Goal: Transaction & Acquisition: Purchase product/service

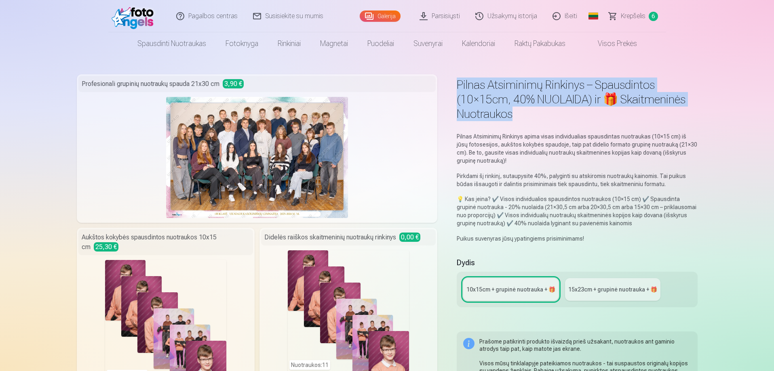
click at [630, 16] on span "Krepšelis" at bounding box center [633, 16] width 25 height 10
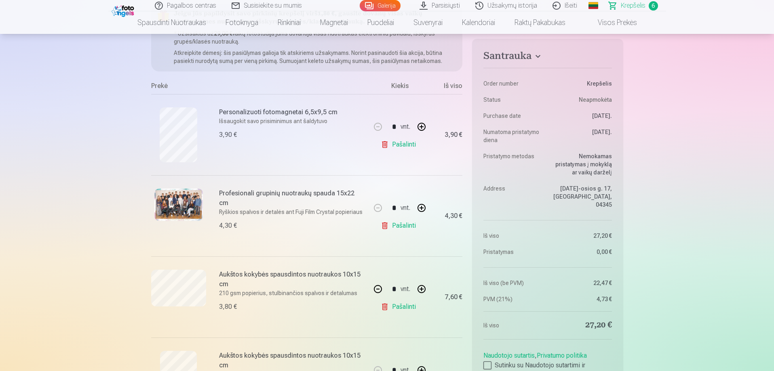
scroll to position [121, 0]
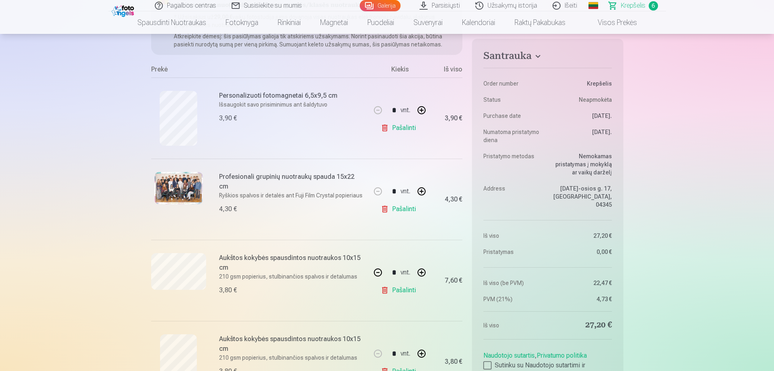
click at [420, 192] on button "button" at bounding box center [421, 191] width 19 height 19
type input "*"
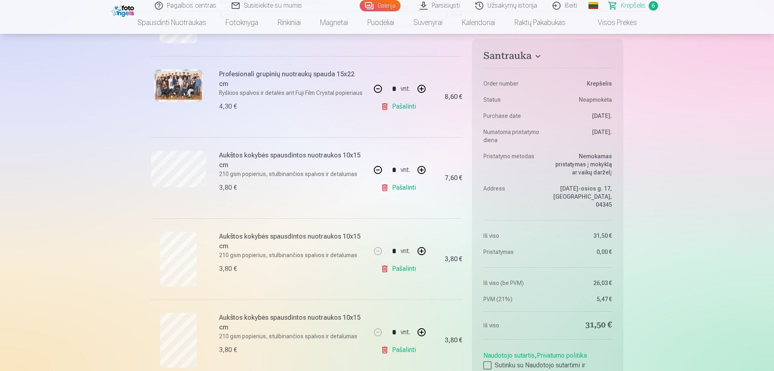
scroll to position [242, 0]
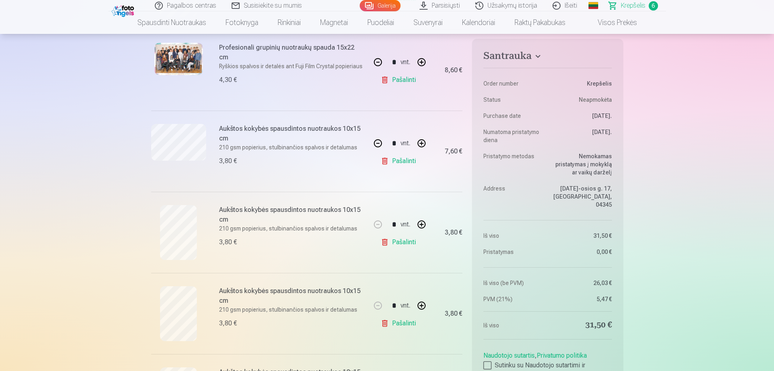
click at [383, 324] on link "Pašalinti" at bounding box center [400, 324] width 38 height 16
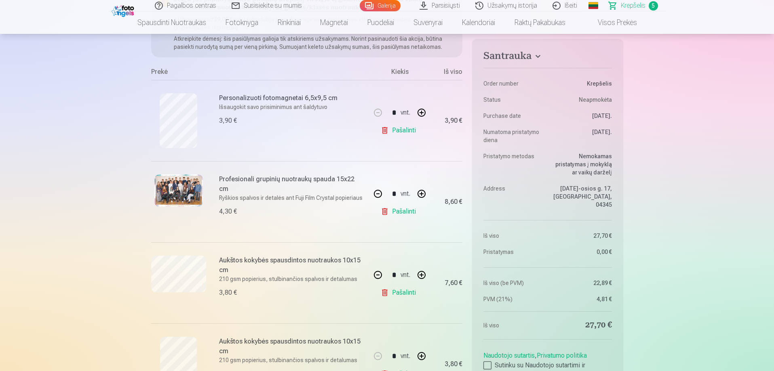
scroll to position [0, 0]
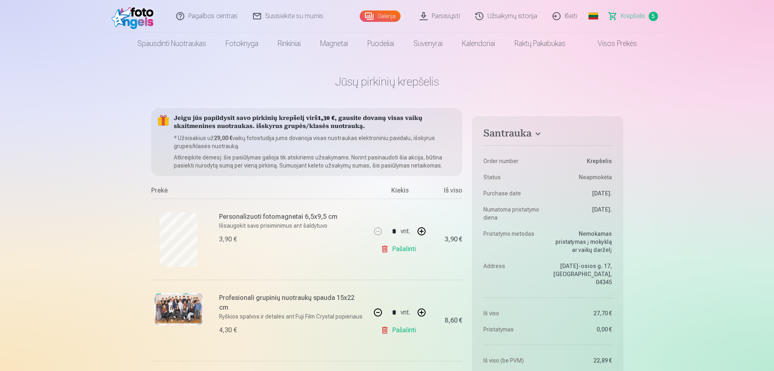
click at [390, 17] on link "Galerija" at bounding box center [380, 16] width 41 height 11
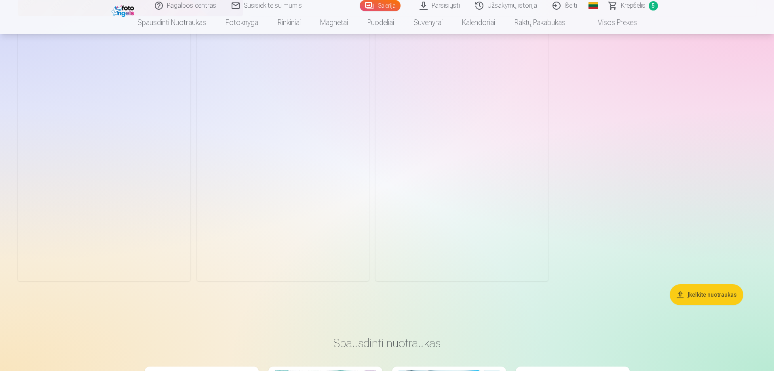
scroll to position [1455, 0]
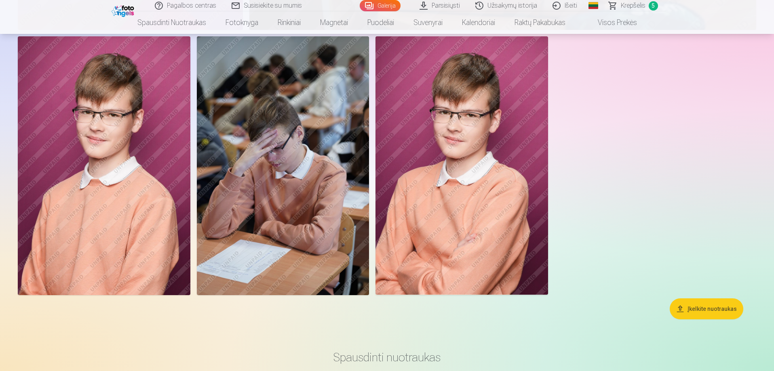
click at [120, 130] on img at bounding box center [104, 165] width 173 height 259
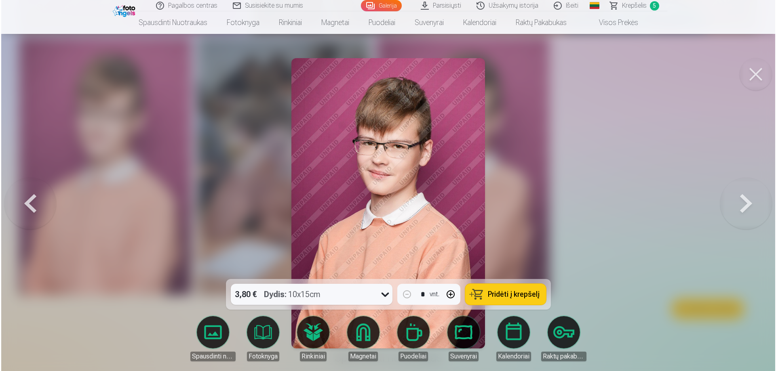
scroll to position [1457, 0]
click at [508, 293] on span "Pridėti į krepšelį" at bounding box center [513, 294] width 52 height 7
click at [627, 8] on span "Krepšelis" at bounding box center [633, 6] width 25 height 10
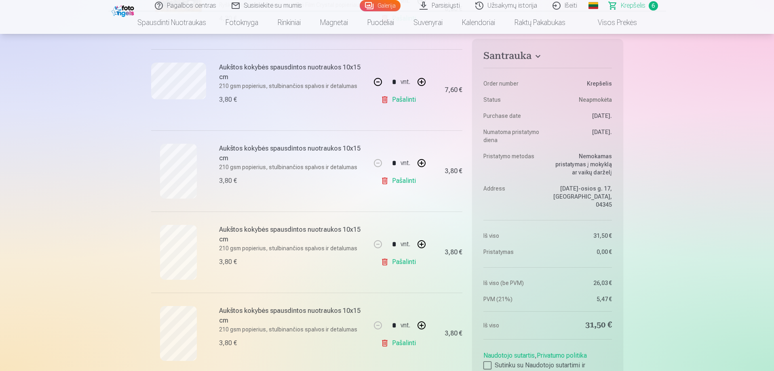
scroll to position [364, 0]
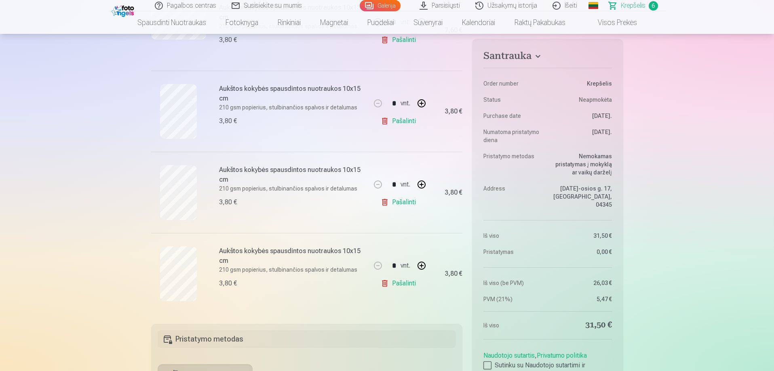
click at [380, 6] on link "Galerija" at bounding box center [380, 5] width 41 height 11
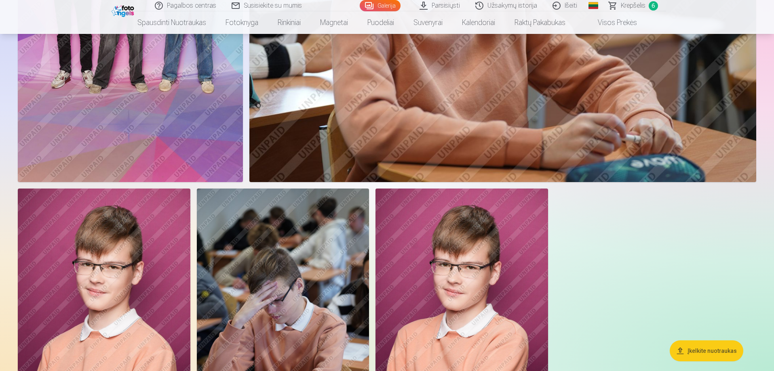
scroll to position [1293, 0]
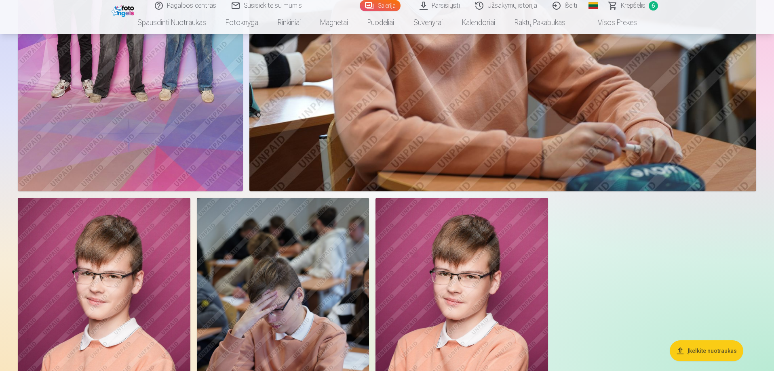
click at [637, 7] on span "Krepšelis" at bounding box center [633, 6] width 25 height 10
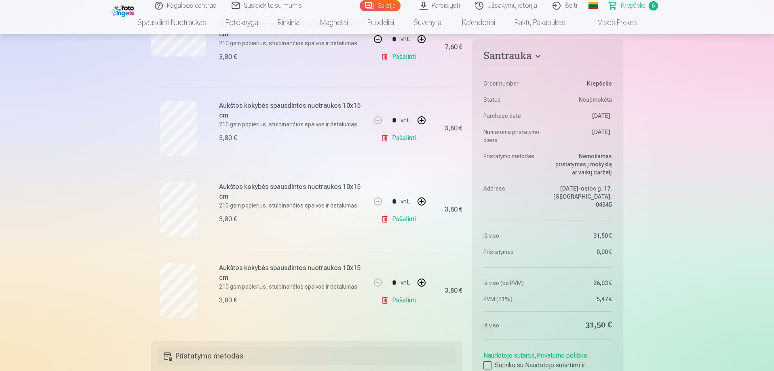
scroll to position [404, 0]
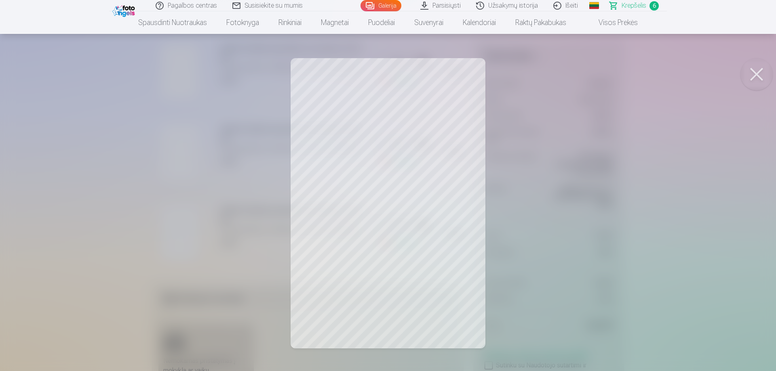
click at [752, 72] on button at bounding box center [756, 74] width 32 height 32
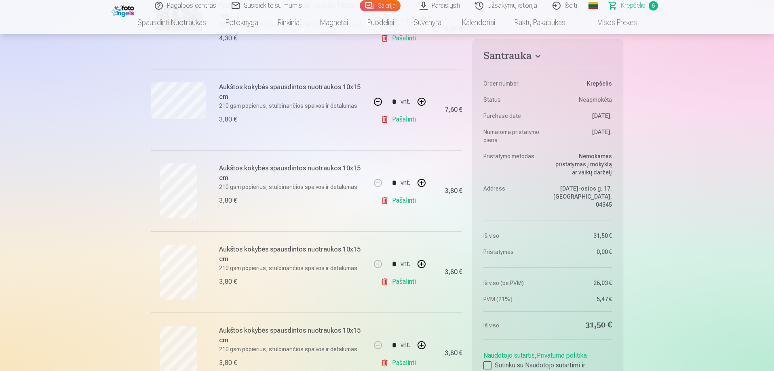
scroll to position [323, 0]
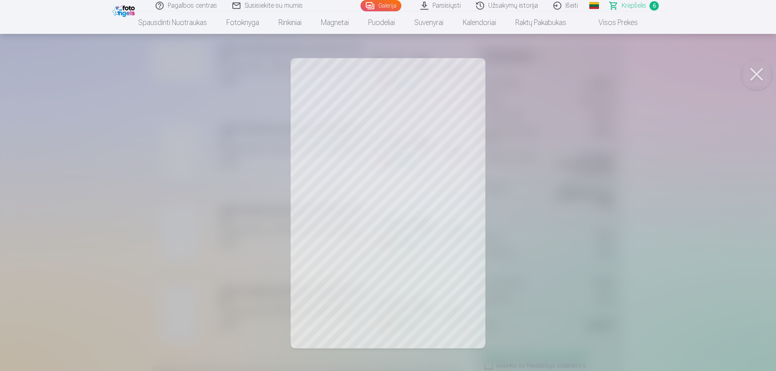
click at [756, 68] on button at bounding box center [756, 74] width 32 height 32
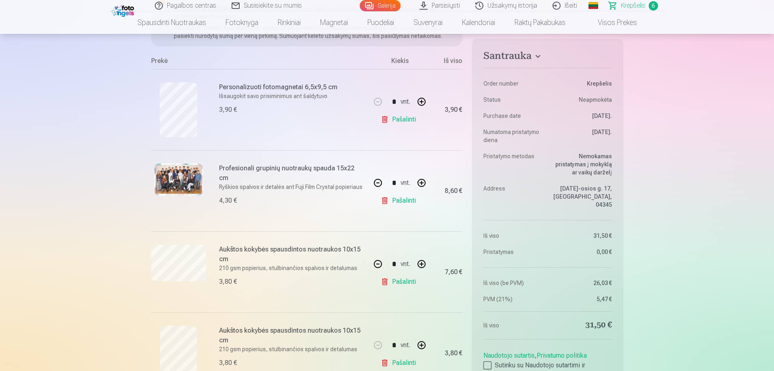
scroll to position [121, 0]
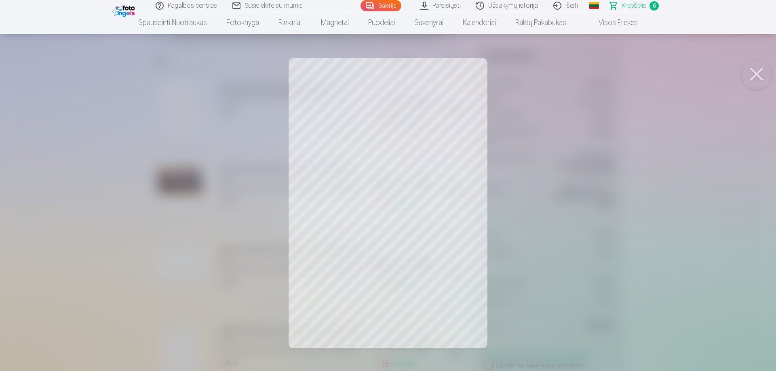
click at [758, 77] on button at bounding box center [756, 74] width 32 height 32
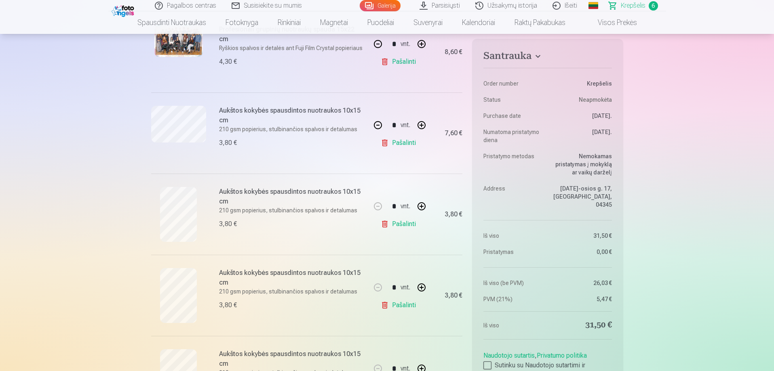
scroll to position [323, 0]
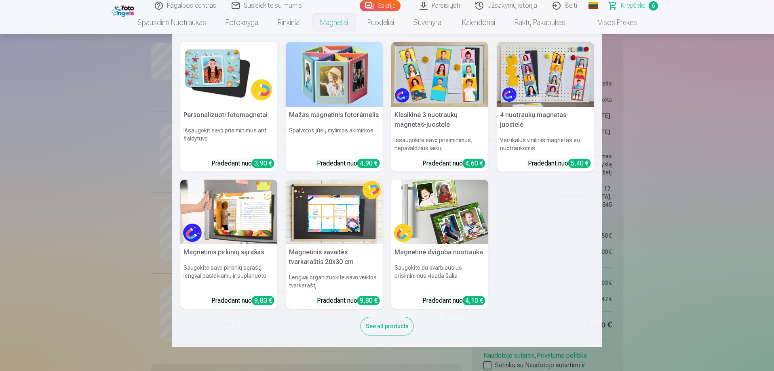
click at [438, 60] on img at bounding box center [439, 74] width 97 height 65
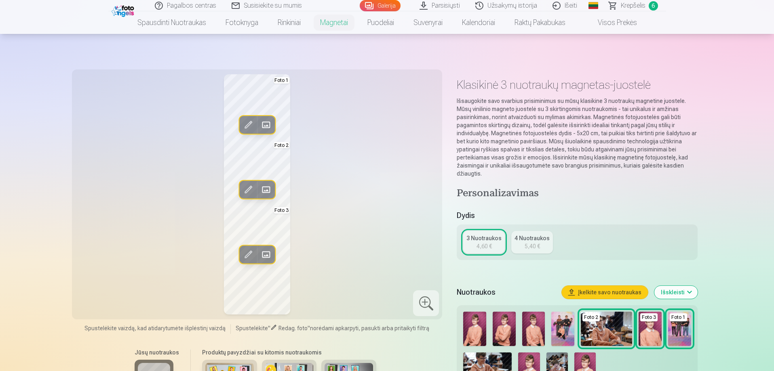
scroll to position [40, 0]
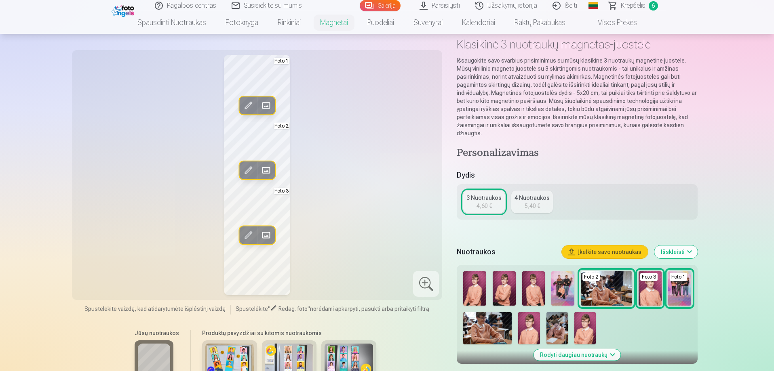
click at [268, 107] on span at bounding box center [265, 105] width 13 height 13
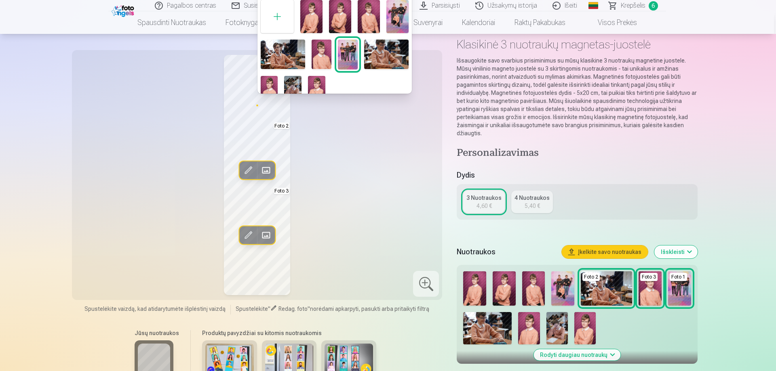
click at [321, 84] on img at bounding box center [316, 89] width 17 height 26
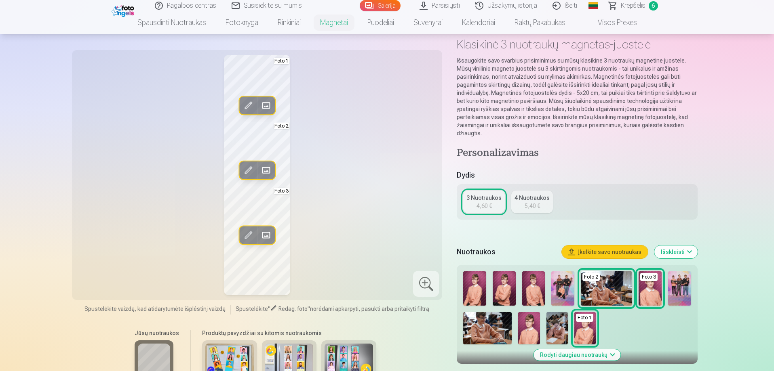
click at [264, 170] on span at bounding box center [265, 170] width 13 height 13
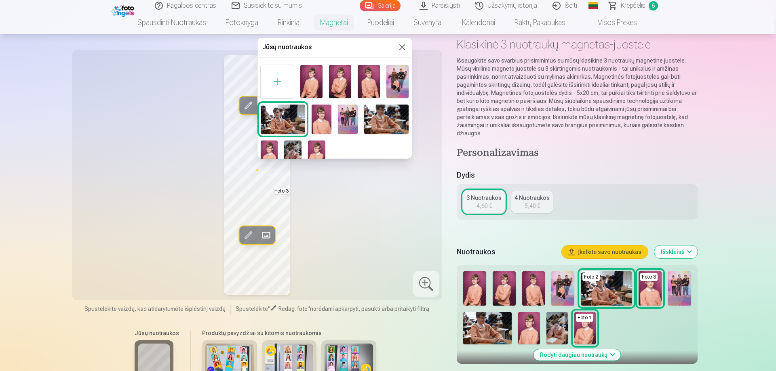
click at [387, 110] on img at bounding box center [386, 119] width 44 height 29
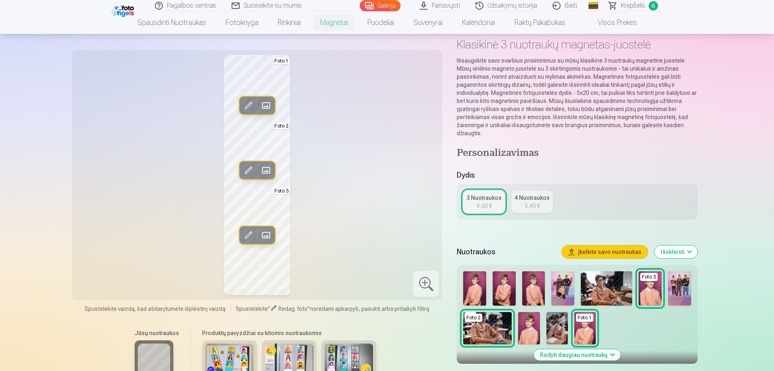
click at [249, 167] on span at bounding box center [248, 170] width 13 height 13
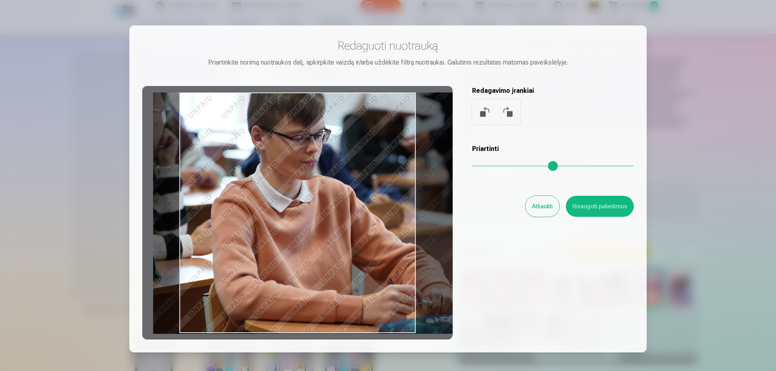
drag, startPoint x: 283, startPoint y: 139, endPoint x: 319, endPoint y: 232, distance: 100.2
click at [319, 232] on div at bounding box center [297, 213] width 310 height 254
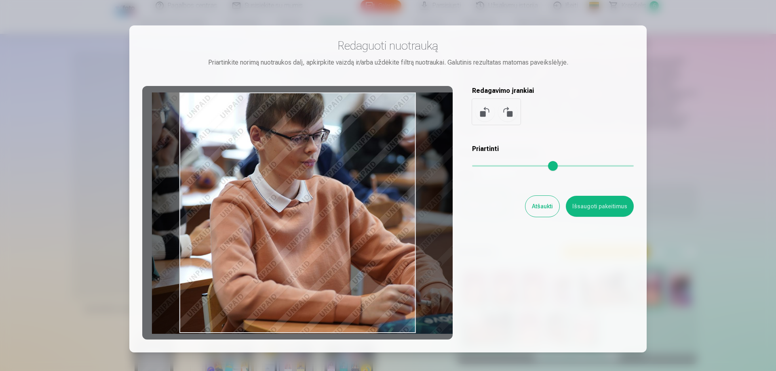
drag, startPoint x: 391, startPoint y: 115, endPoint x: 390, endPoint y: 99, distance: 15.8
click at [390, 99] on div at bounding box center [297, 213] width 310 height 254
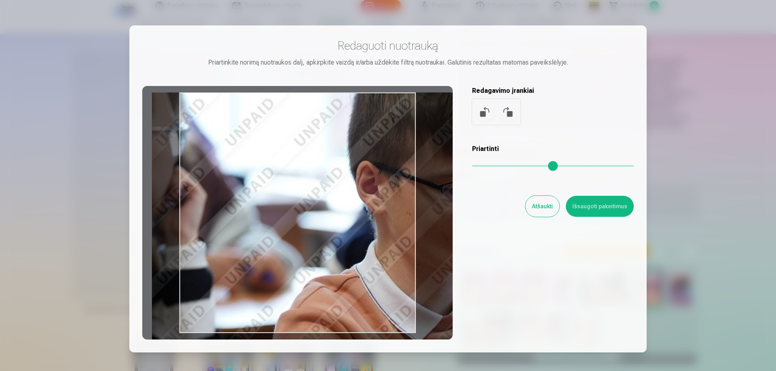
type input "*"
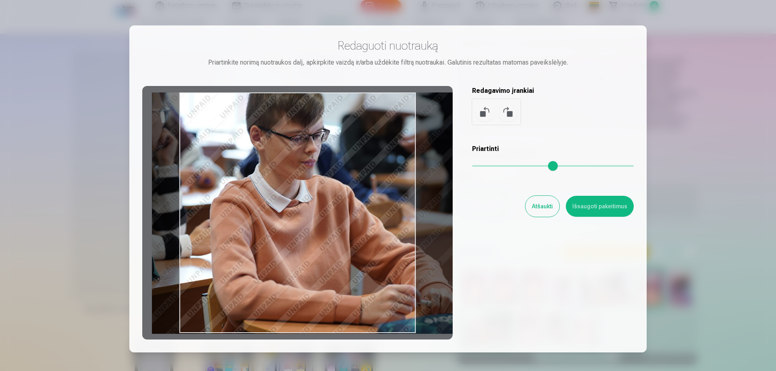
drag, startPoint x: 478, startPoint y: 167, endPoint x: 411, endPoint y: 164, distance: 67.2
click at [472, 165] on input "range" at bounding box center [553, 166] width 162 height 2
click at [533, 202] on button "Atšaukti" at bounding box center [542, 206] width 34 height 21
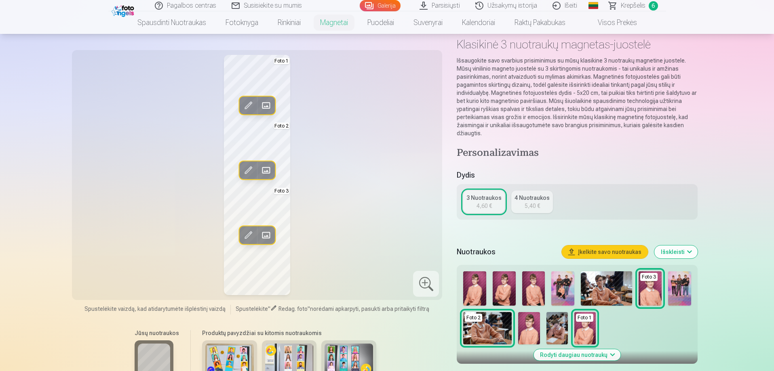
click at [267, 173] on span at bounding box center [265, 170] width 13 height 13
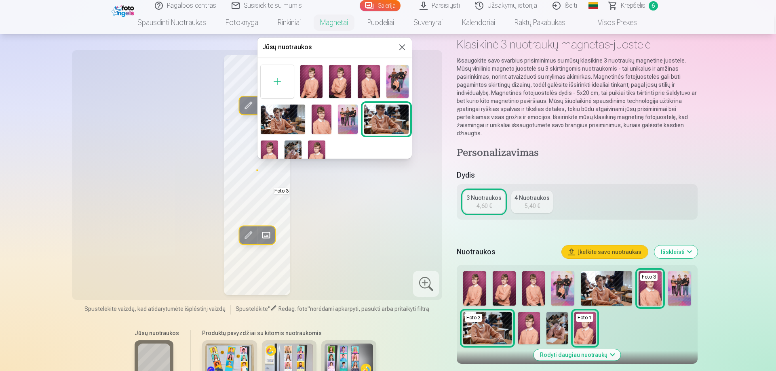
click at [322, 114] on img at bounding box center [322, 119] width 20 height 29
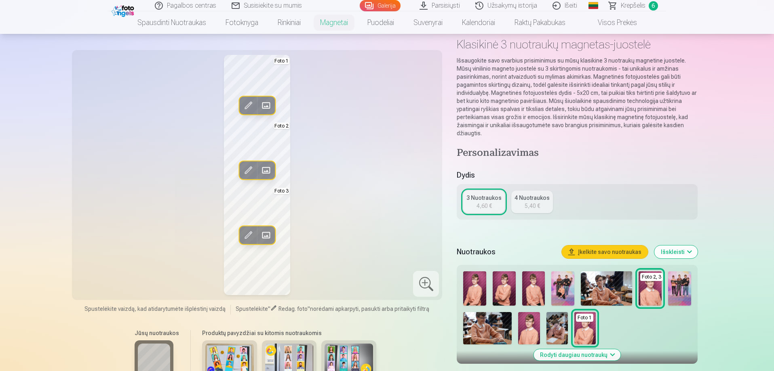
click at [267, 237] on span at bounding box center [265, 235] width 13 height 13
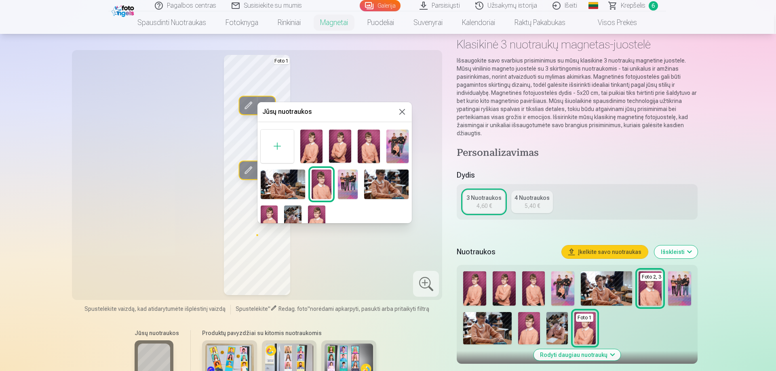
click at [343, 141] on img at bounding box center [340, 146] width 22 height 33
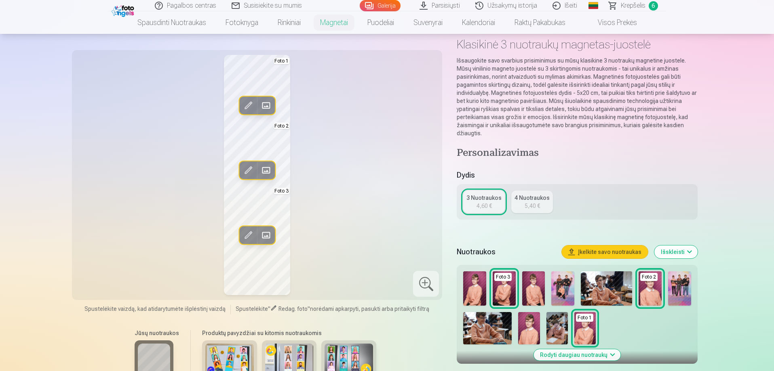
click at [345, 241] on div "Redag. foto Pakeisti Foto 1 Redag. foto Pakeisti Foto 2 Redag. foto Pakeisti Fo…" at bounding box center [257, 175] width 361 height 240
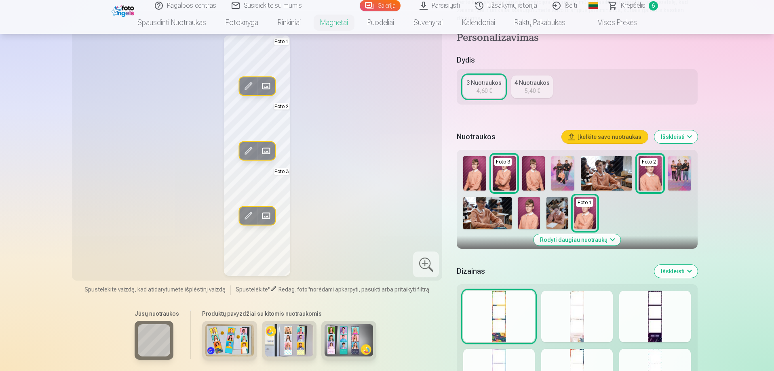
scroll to position [202, 0]
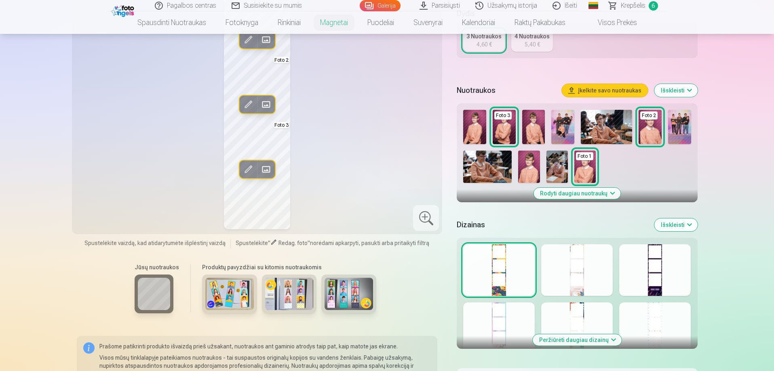
click at [227, 305] on img at bounding box center [229, 294] width 48 height 32
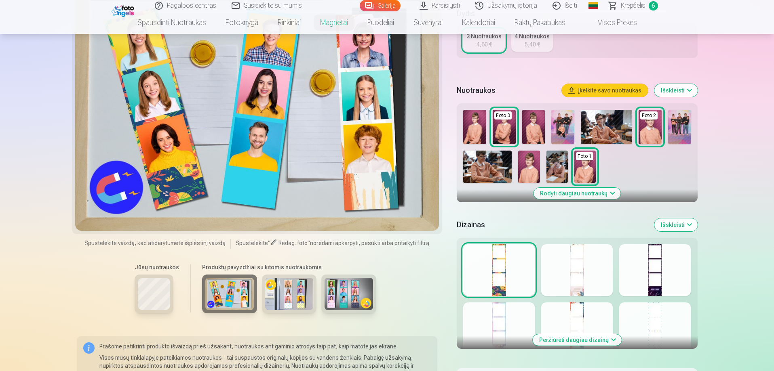
click at [285, 308] on img at bounding box center [289, 294] width 48 height 32
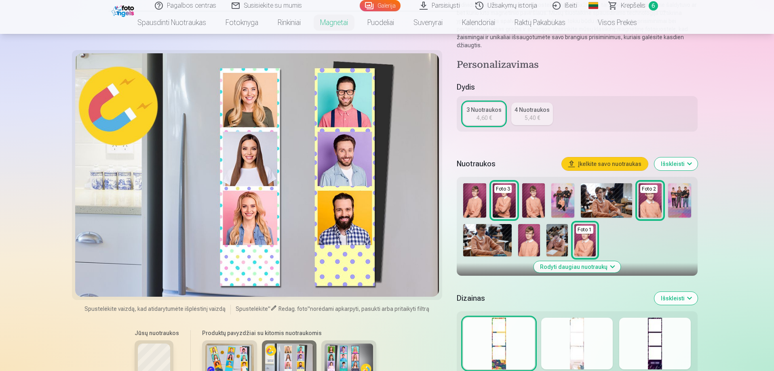
scroll to position [121, 0]
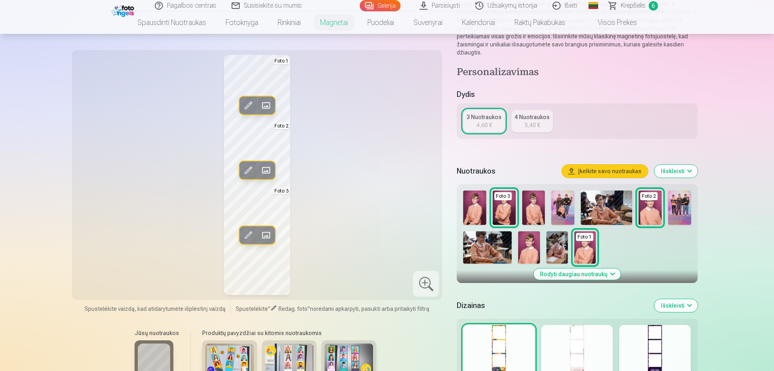
click at [573, 343] on div at bounding box center [577, 351] width 72 height 52
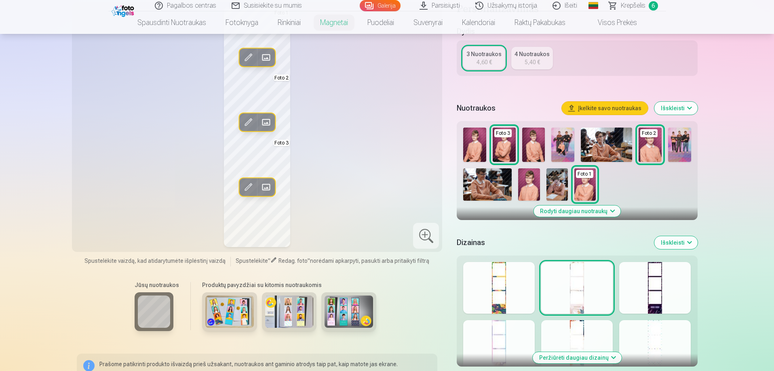
scroll to position [202, 0]
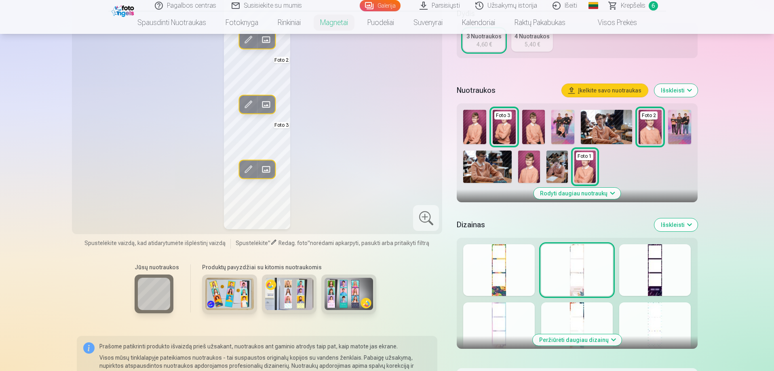
click at [655, 327] on div at bounding box center [655, 329] width 72 height 52
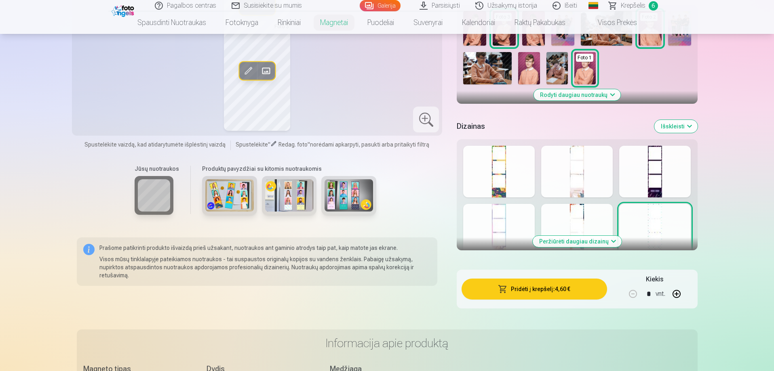
scroll to position [323, 0]
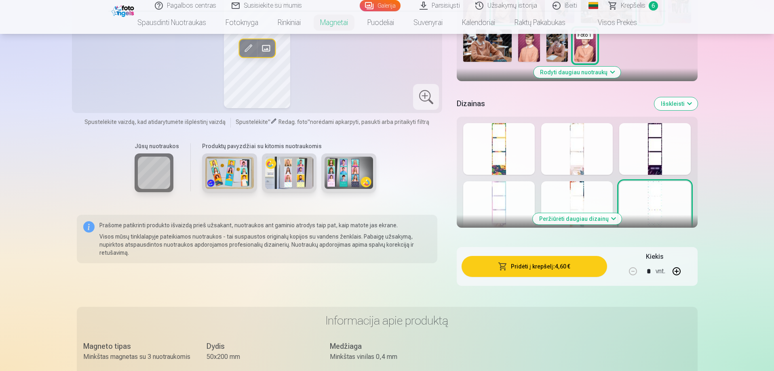
click at [608, 223] on button "Peržiūrėti daugiau dizainų" at bounding box center [577, 218] width 89 height 11
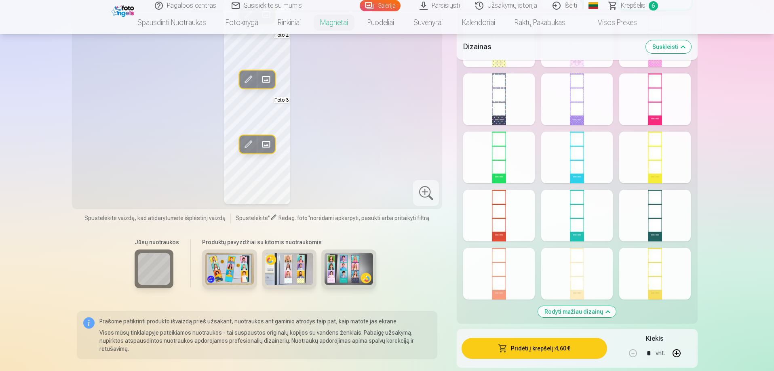
scroll to position [566, 0]
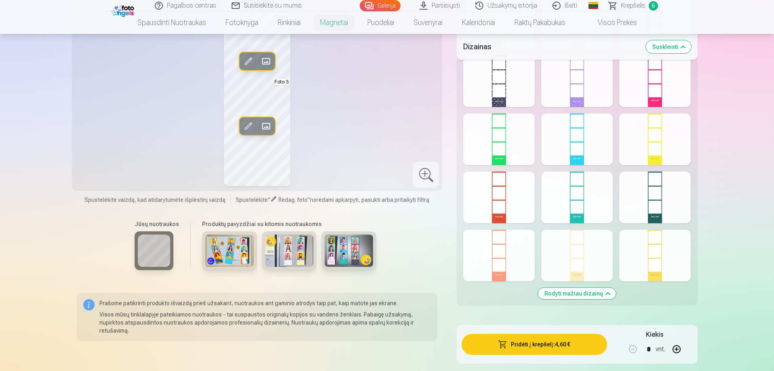
click at [582, 259] on div at bounding box center [577, 256] width 72 height 52
click at [655, 251] on div at bounding box center [655, 256] width 72 height 52
click at [649, 209] on div at bounding box center [655, 198] width 72 height 52
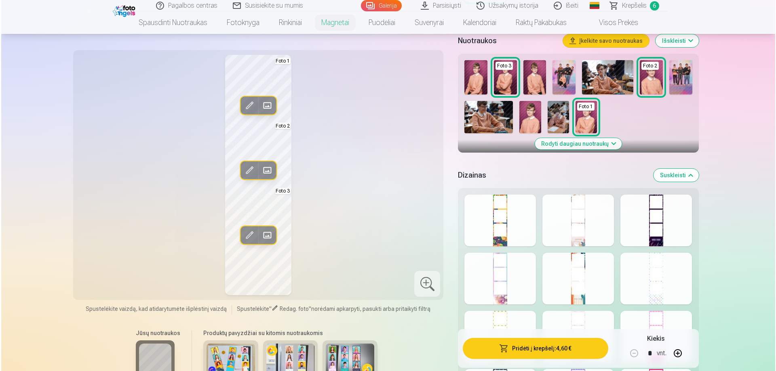
scroll to position [283, 0]
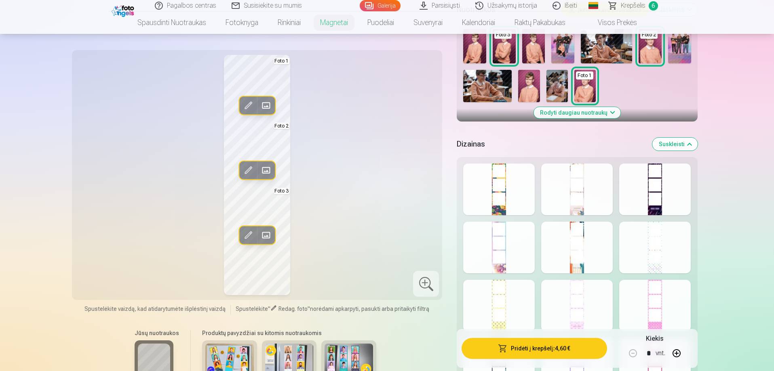
click at [508, 258] on div at bounding box center [499, 248] width 72 height 52
click at [578, 207] on div at bounding box center [577, 190] width 72 height 52
click at [583, 270] on div at bounding box center [577, 248] width 72 height 52
click at [577, 352] on button "Pridėti į krepšelį : 4,60 €" at bounding box center [533, 348] width 145 height 21
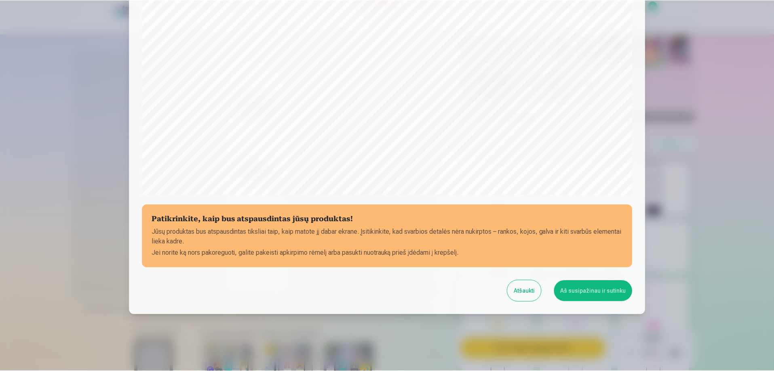
scroll to position [211, 0]
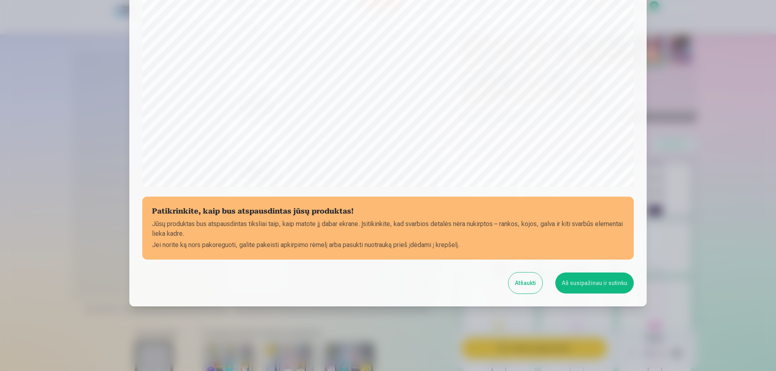
click at [604, 286] on button "Aš susipažinau ir sutinku" at bounding box center [594, 283] width 78 height 21
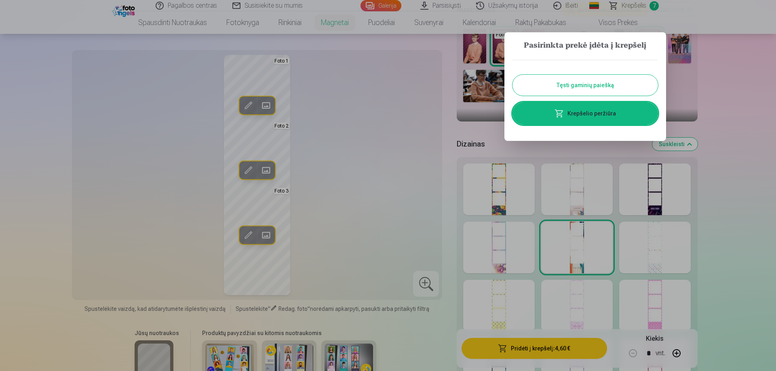
click at [601, 115] on link "Krepšelio peržiūra" at bounding box center [584, 113] width 145 height 23
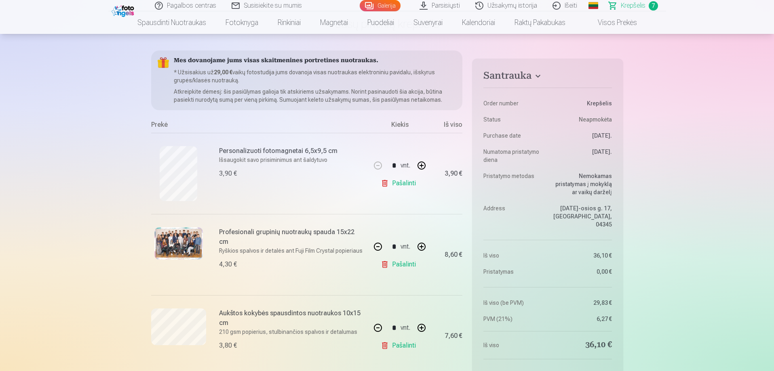
scroll to position [121, 0]
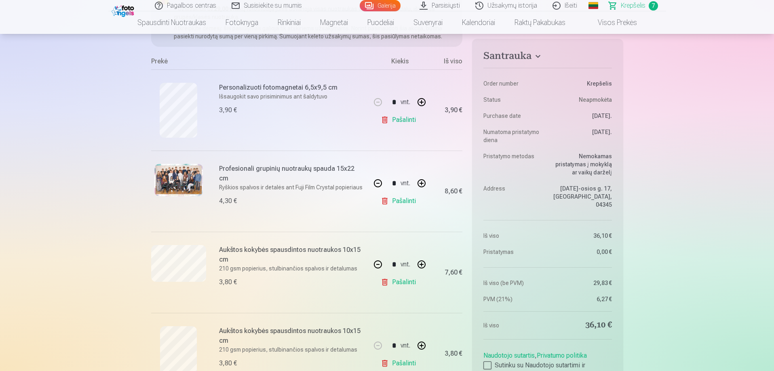
click at [409, 120] on link "Pašalinti" at bounding box center [400, 120] width 38 height 16
type input "*"
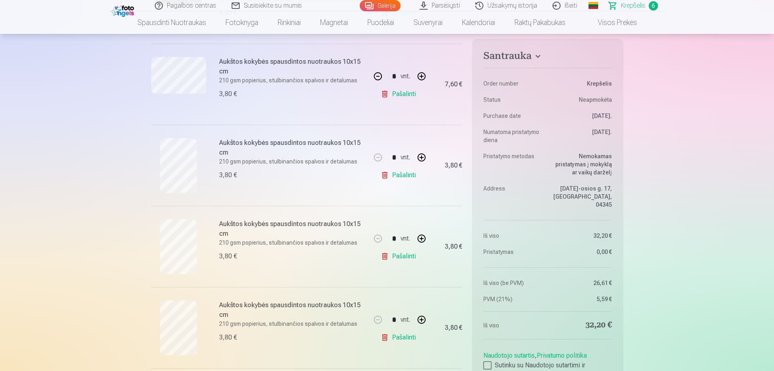
scroll to position [283, 0]
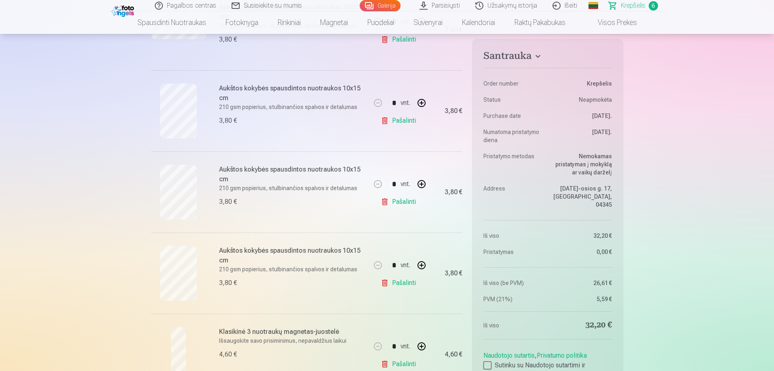
click at [404, 283] on link "Pašalinti" at bounding box center [400, 283] width 38 height 16
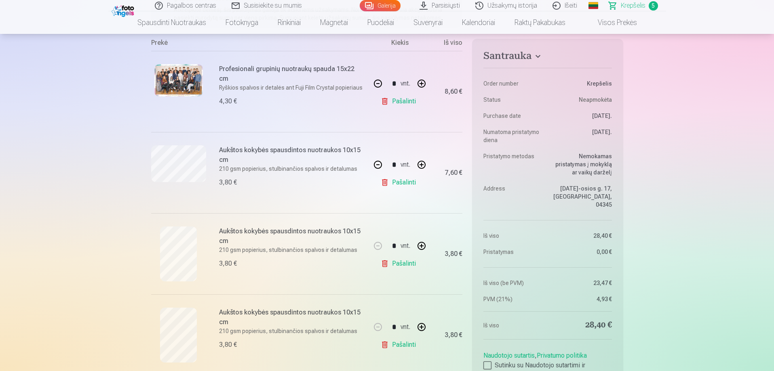
scroll to position [162, 0]
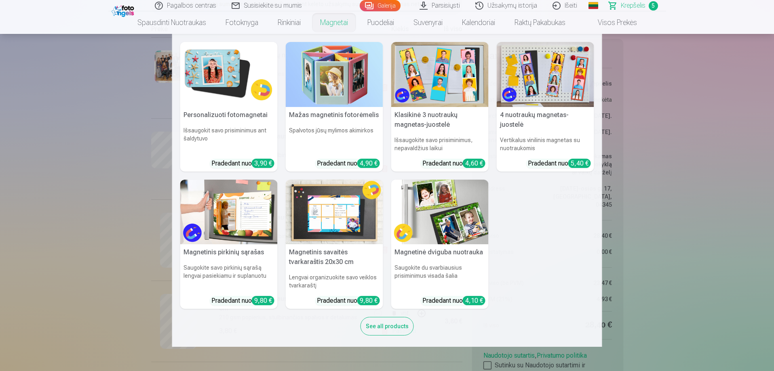
click at [221, 76] on img at bounding box center [228, 74] width 97 height 65
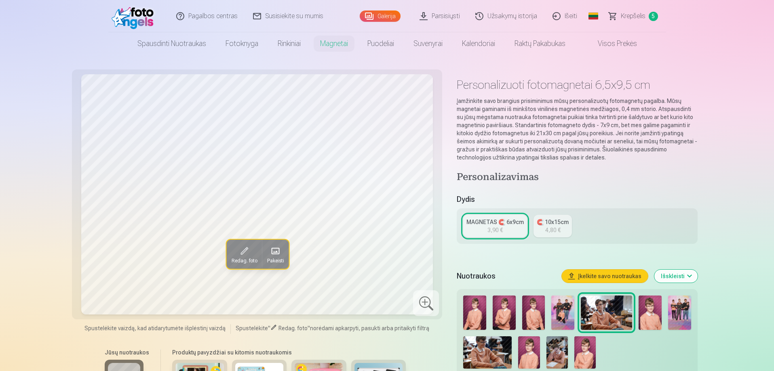
click at [523, 348] on img at bounding box center [528, 353] width 21 height 32
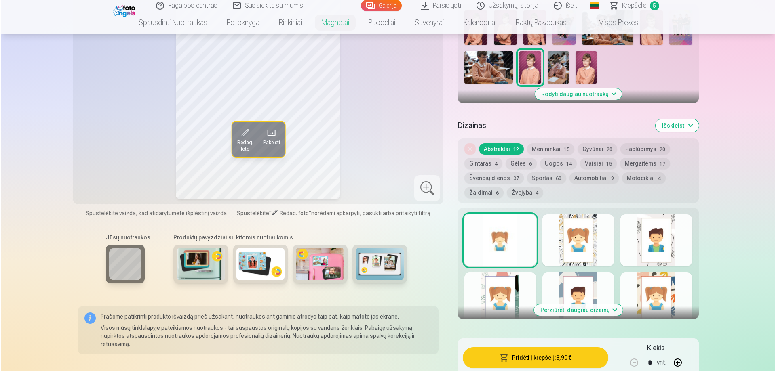
scroll to position [323, 0]
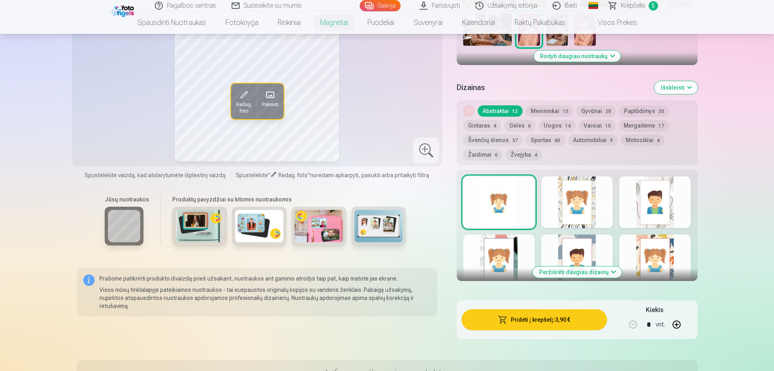
click at [526, 321] on button "Pridėti į krepšelį : 3,90 €" at bounding box center [533, 320] width 145 height 21
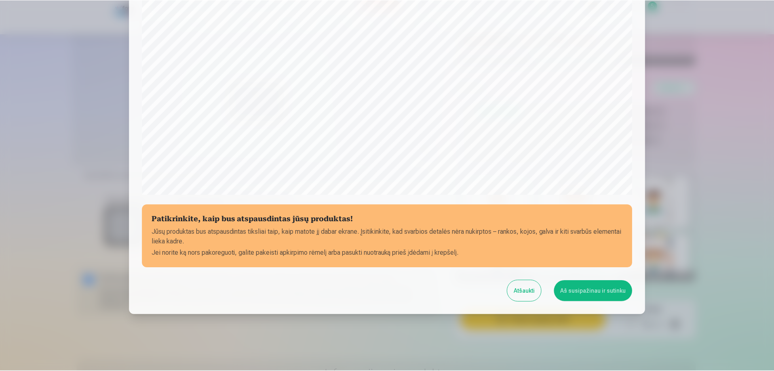
scroll to position [211, 0]
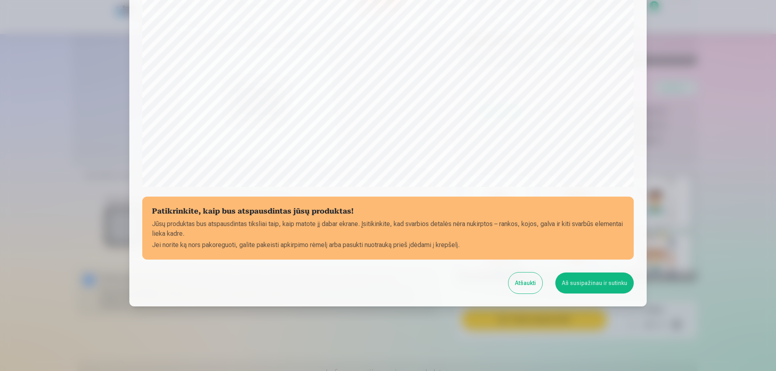
click at [613, 289] on button "Aš susipažinau ir sutinku" at bounding box center [594, 283] width 78 height 21
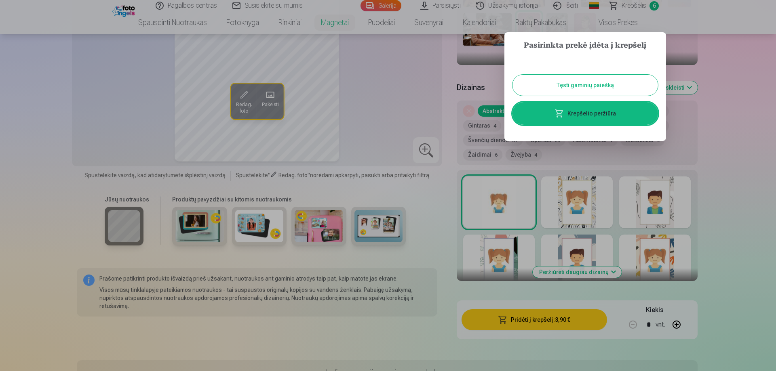
click at [623, 86] on button "Tęsti gaminių paiešką" at bounding box center [584, 85] width 145 height 21
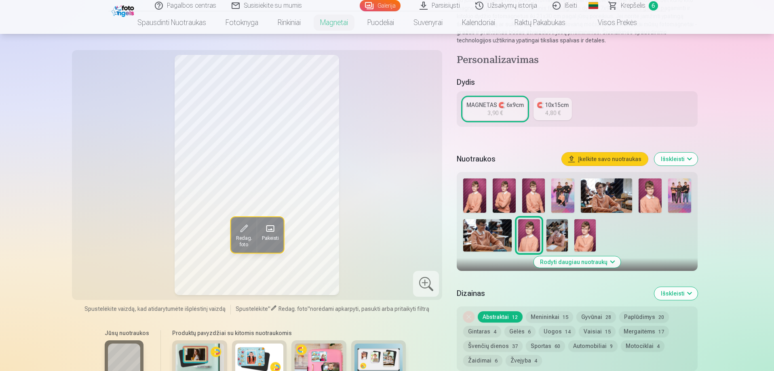
scroll to position [0, 0]
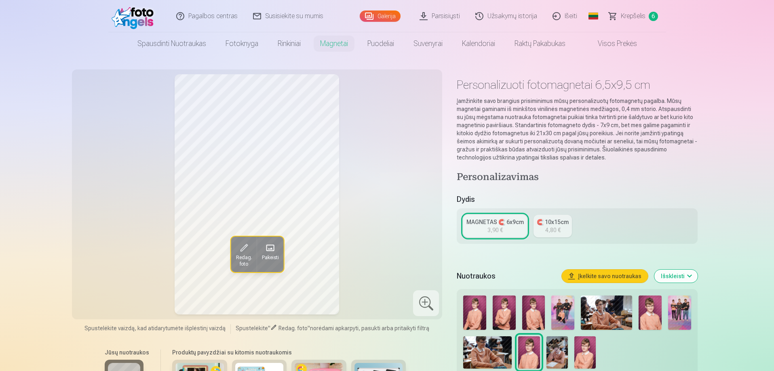
click at [376, 12] on link "Galerija" at bounding box center [380, 16] width 41 height 11
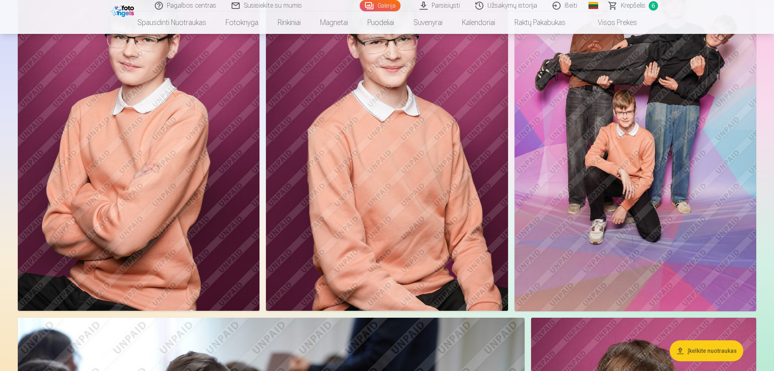
scroll to position [364, 0]
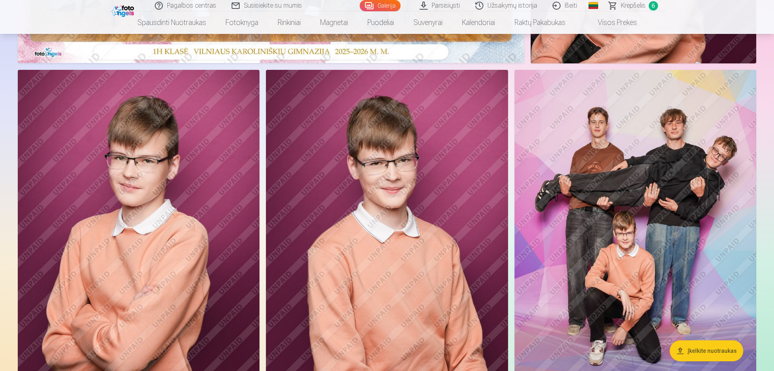
click at [439, 232] on img at bounding box center [387, 251] width 242 height 363
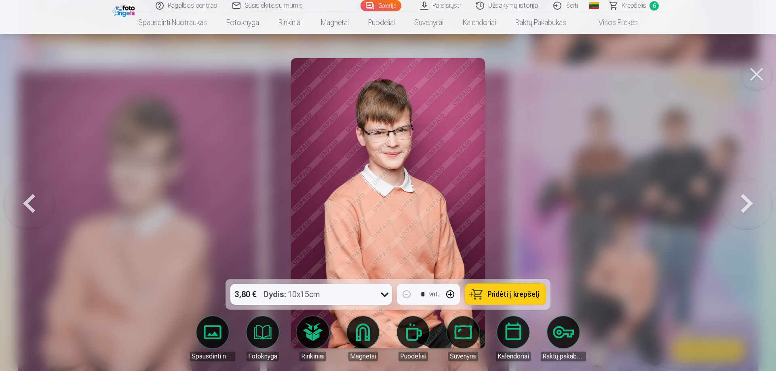
click at [497, 295] on span "Pridėti į krepšelį" at bounding box center [513, 294] width 52 height 7
click at [754, 68] on button at bounding box center [756, 74] width 32 height 32
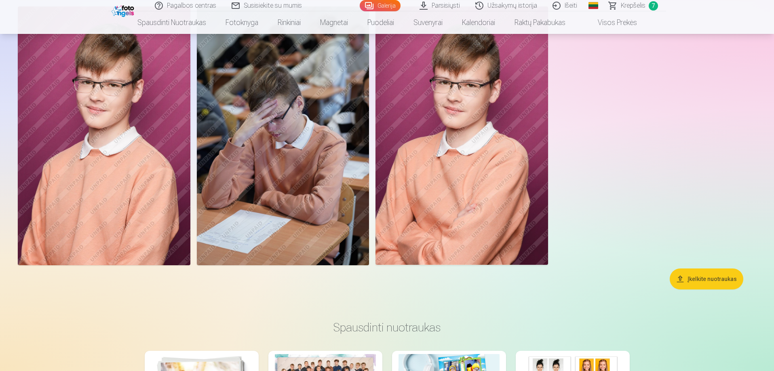
scroll to position [1495, 0]
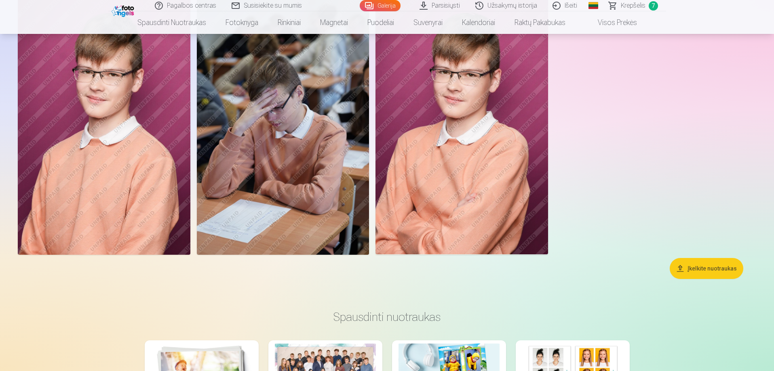
click at [637, 6] on span "Krepšelis" at bounding box center [633, 6] width 25 height 10
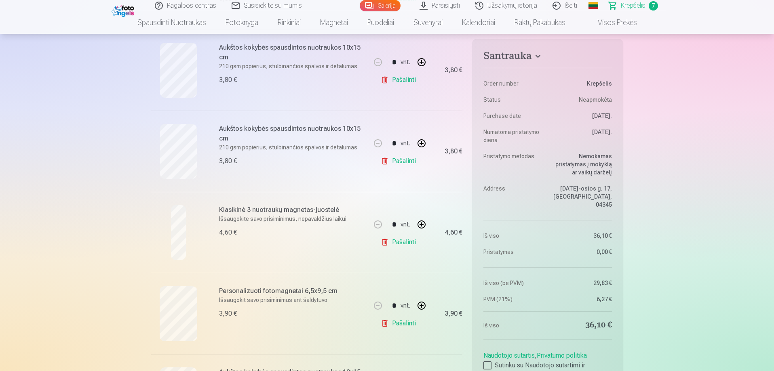
scroll to position [323, 0]
click at [404, 244] on link "Pašalinti" at bounding box center [400, 243] width 38 height 16
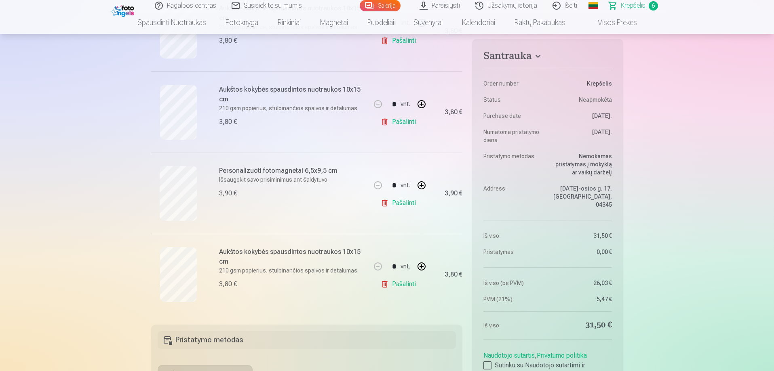
scroll to position [364, 0]
click at [409, 284] on link "Pašalinti" at bounding box center [400, 284] width 38 height 16
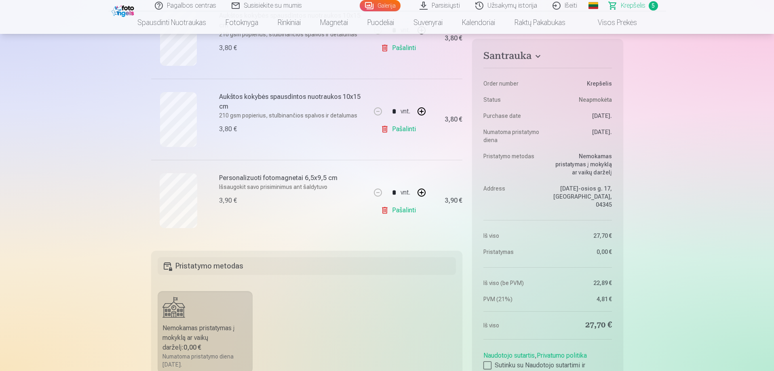
click at [388, 3] on link "Galerija" at bounding box center [380, 5] width 41 height 11
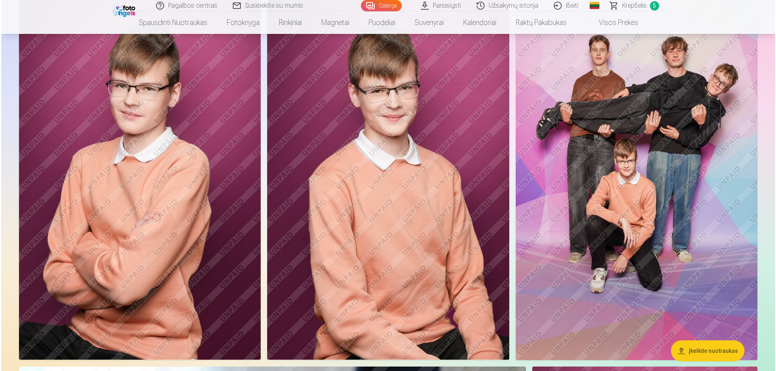
scroll to position [485, 0]
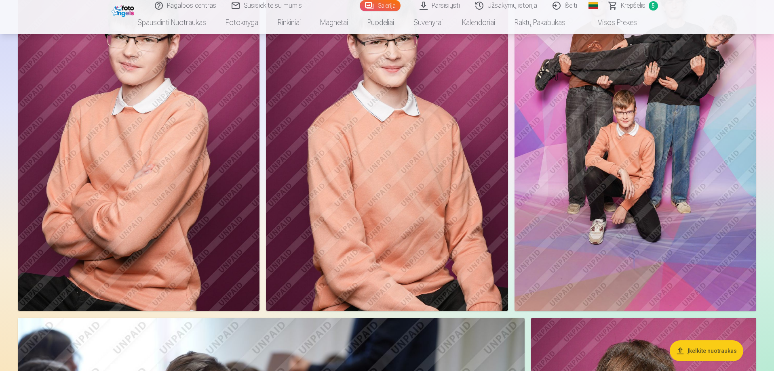
click at [167, 253] on img at bounding box center [139, 130] width 242 height 363
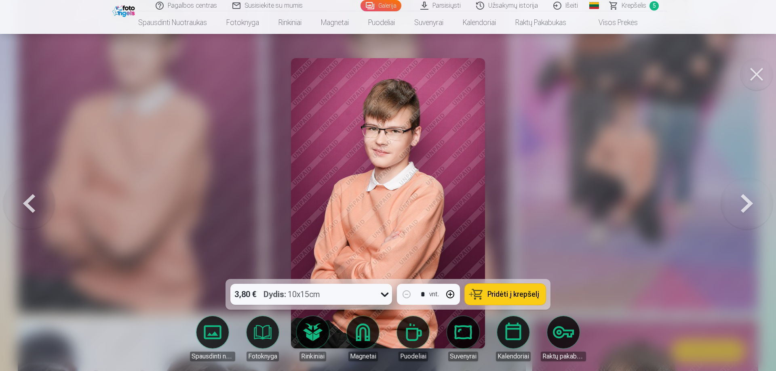
click at [513, 295] on span "Pridėti į krepšelį" at bounding box center [513, 294] width 52 height 7
click at [640, 7] on span "Krepšelis" at bounding box center [633, 6] width 25 height 10
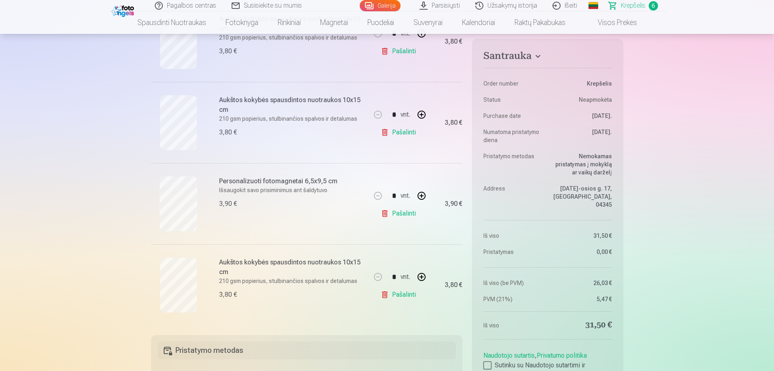
scroll to position [364, 0]
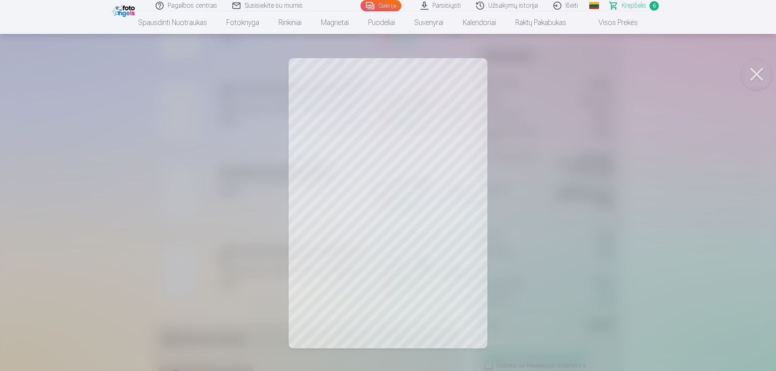
click at [760, 78] on button at bounding box center [756, 74] width 32 height 32
click at [754, 72] on button at bounding box center [756, 74] width 32 height 32
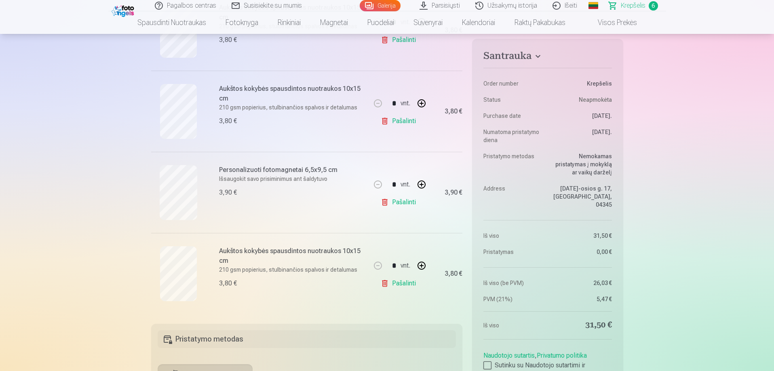
click at [395, 8] on link "Galerija" at bounding box center [380, 5] width 41 height 11
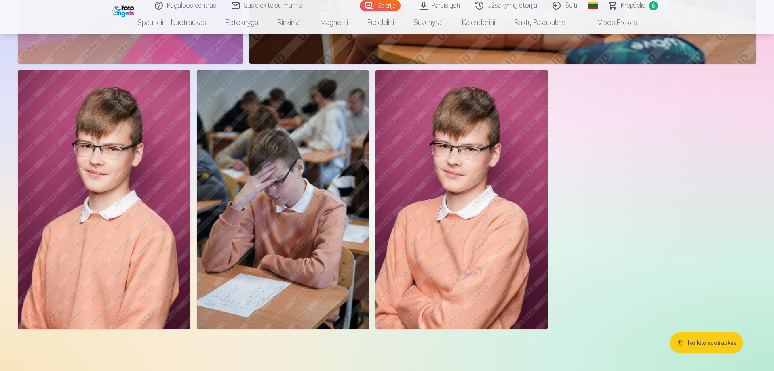
scroll to position [1495, 0]
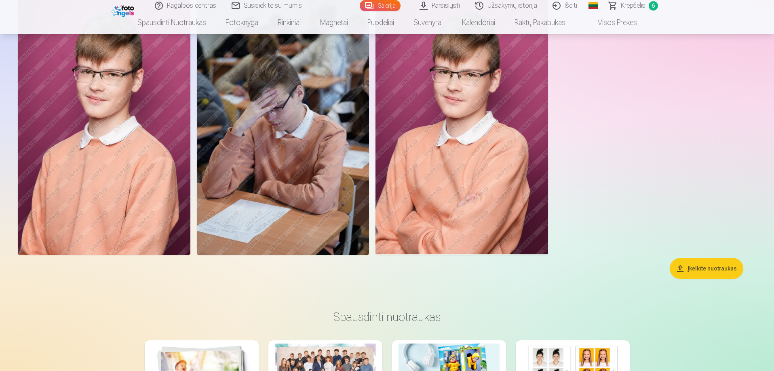
click at [514, 204] on img at bounding box center [461, 125] width 172 height 259
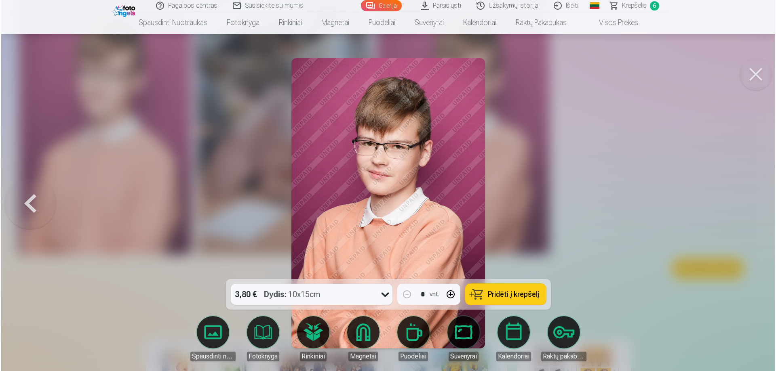
scroll to position [1499, 0]
click at [512, 288] on button "Pridėti į krepšelį" at bounding box center [505, 294] width 81 height 21
click at [648, 7] on link "Krepšelis 7" at bounding box center [634, 5] width 65 height 11
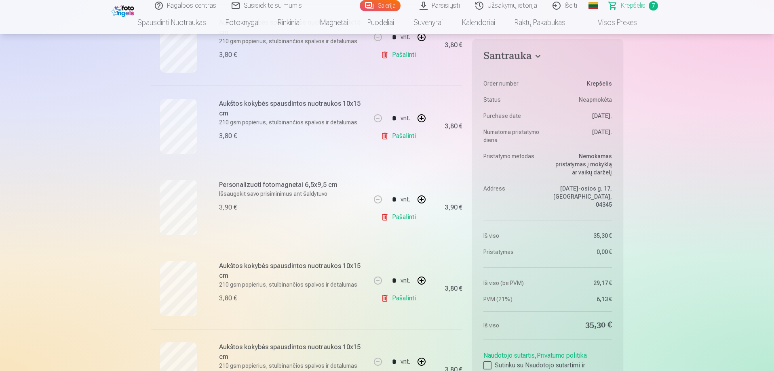
scroll to position [404, 0]
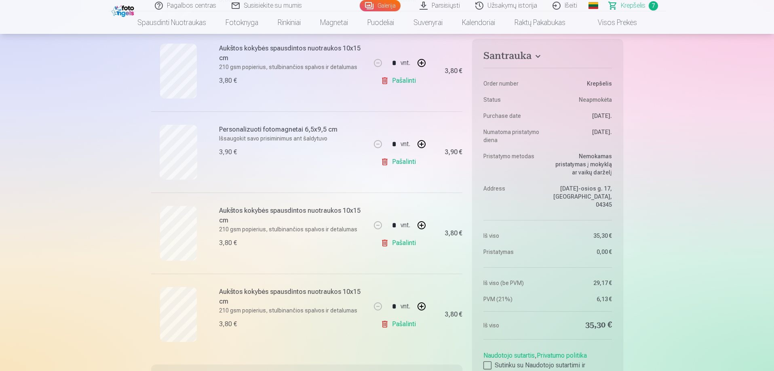
click at [406, 242] on link "Pašalinti" at bounding box center [400, 243] width 38 height 16
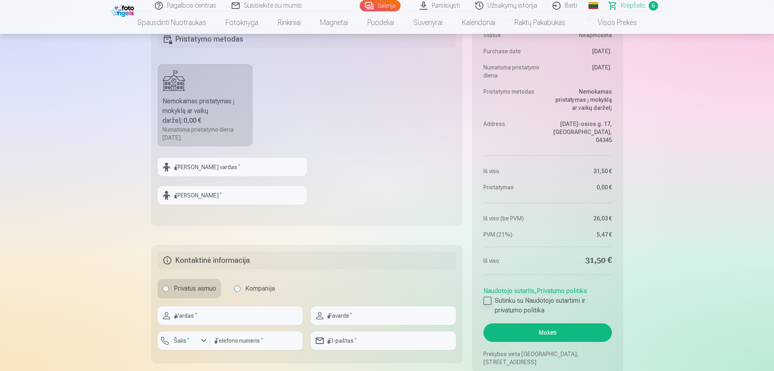
scroll to position [727, 0]
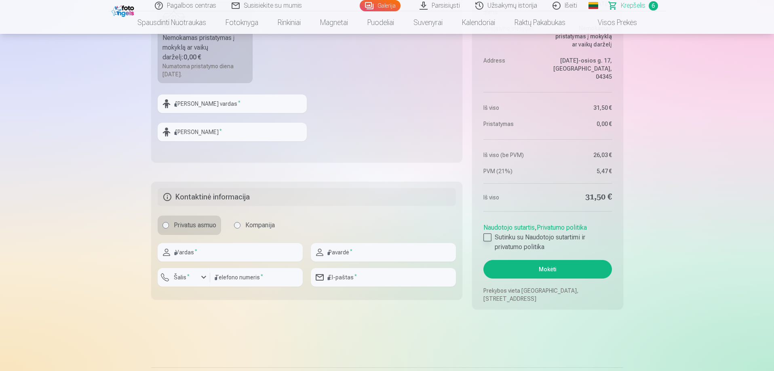
click at [489, 238] on div at bounding box center [487, 238] width 8 height 8
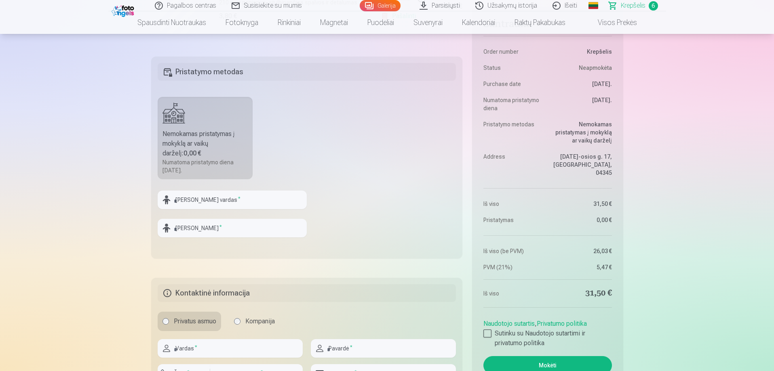
scroll to position [606, 0]
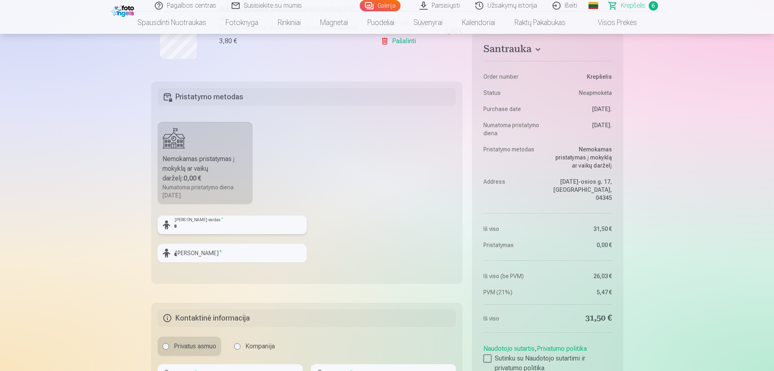
click at [198, 225] on input "text" at bounding box center [232, 225] width 149 height 19
type input "********"
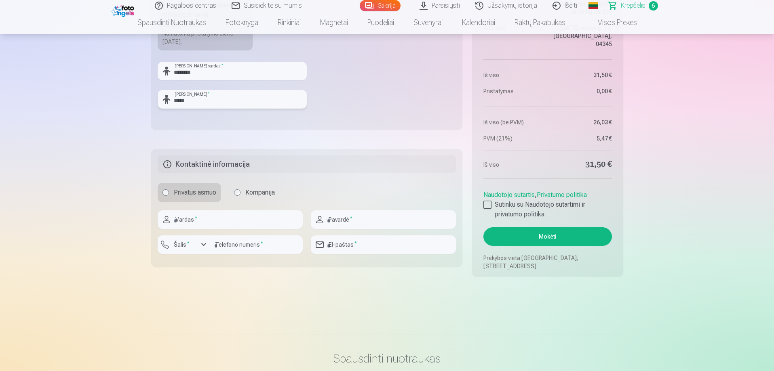
scroll to position [768, 0]
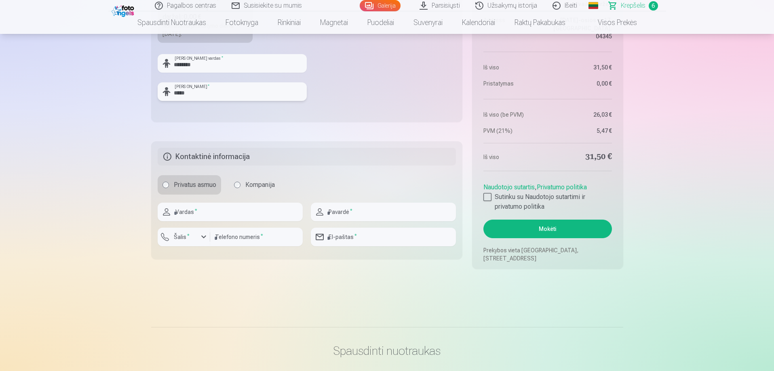
type input "*****"
click at [211, 211] on input "text" at bounding box center [230, 212] width 145 height 19
type input "******"
type input "**********"
click at [232, 242] on input "number" at bounding box center [256, 237] width 93 height 19
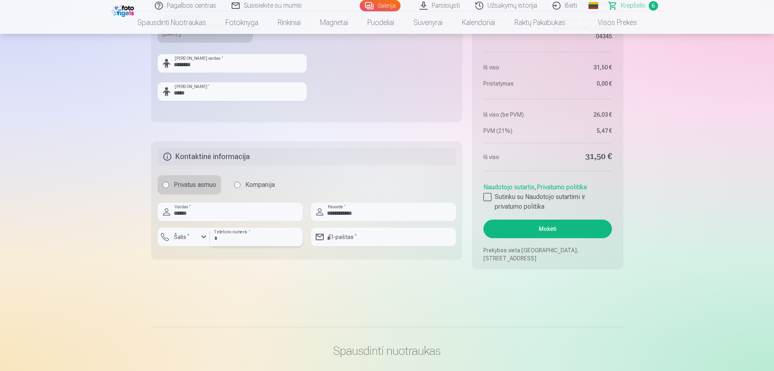
type input "**********"
click at [385, 239] on input "email" at bounding box center [383, 237] width 145 height 19
click at [386, 236] on input "**********" at bounding box center [383, 237] width 145 height 19
type input "**********"
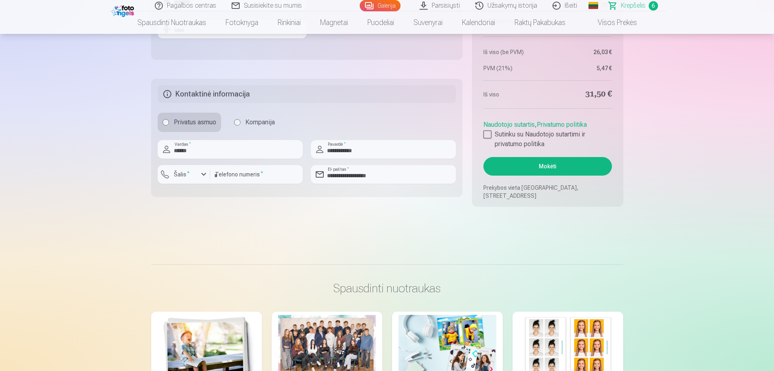
scroll to position [889, 0]
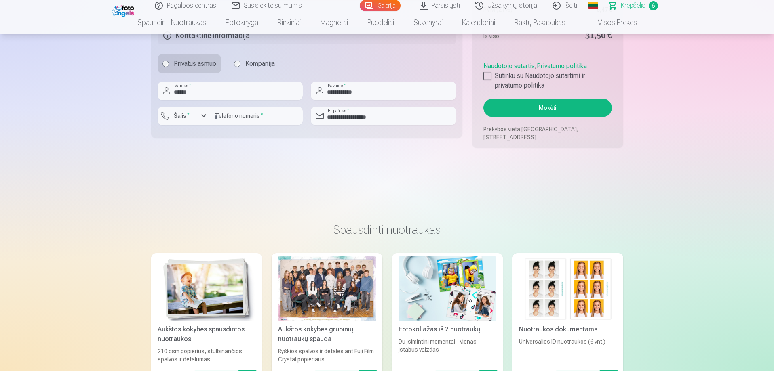
click at [526, 105] on button "Mokėti" at bounding box center [547, 108] width 128 height 19
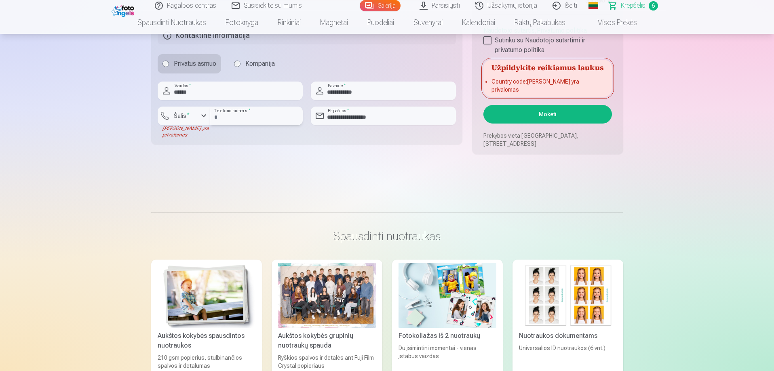
click at [265, 117] on input "**********" at bounding box center [256, 116] width 93 height 19
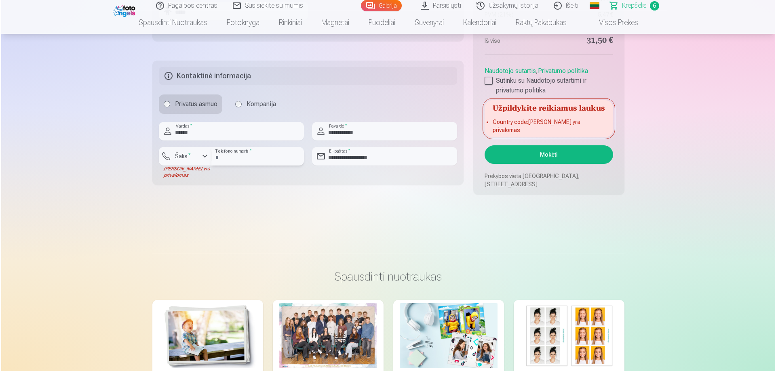
scroll to position [768, 0]
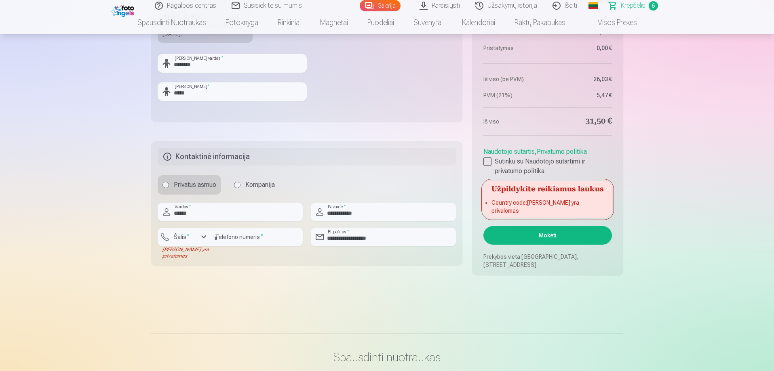
click at [527, 233] on button "Mokėti" at bounding box center [547, 235] width 128 height 19
click at [256, 233] on input "**********" at bounding box center [256, 237] width 93 height 19
drag, startPoint x: 256, startPoint y: 242, endPoint x: 190, endPoint y: 244, distance: 66.3
click at [190, 244] on div "**********" at bounding box center [230, 244] width 145 height 32
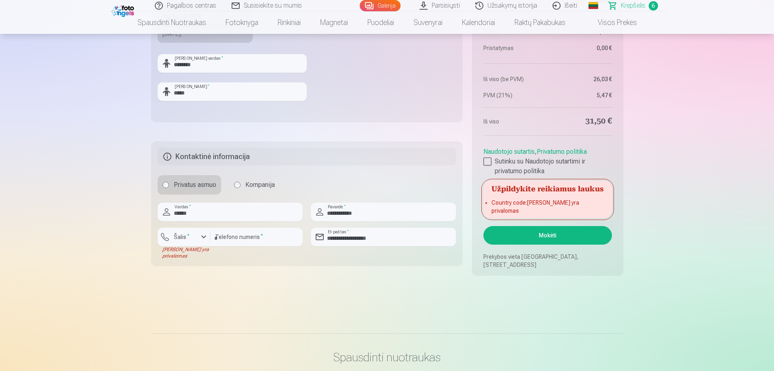
click at [516, 237] on button "Mokėti" at bounding box center [547, 235] width 128 height 19
click at [200, 232] on button "Šalis *" at bounding box center [184, 237] width 53 height 19
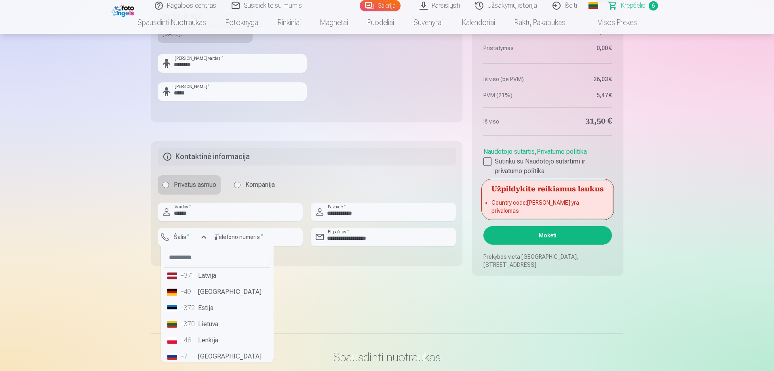
click at [202, 322] on li "+370 Lietuva" at bounding box center [217, 324] width 106 height 16
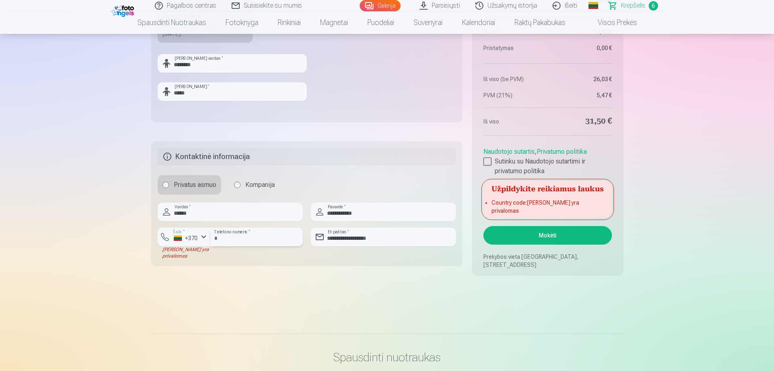
click at [216, 241] on input "*********" at bounding box center [256, 237] width 93 height 19
type input "********"
click at [559, 234] on button "Mokėti" at bounding box center [547, 235] width 128 height 19
